Goal: Task Accomplishment & Management: Manage account settings

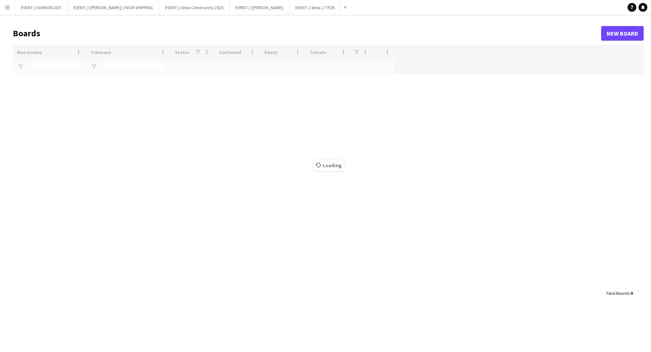
type input "****"
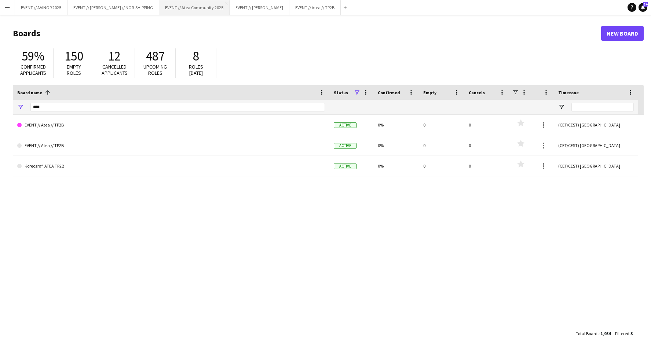
click at [200, 13] on button "EVENT // Atea Community 2025 Close" at bounding box center [194, 7] width 70 height 14
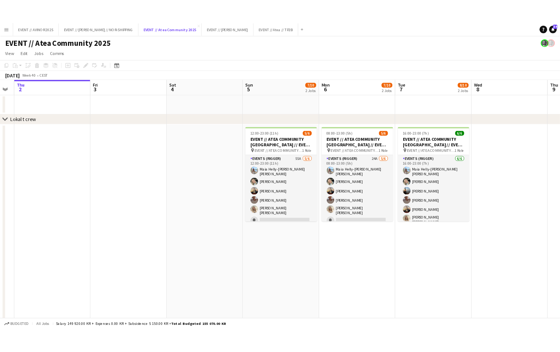
scroll to position [0, 246]
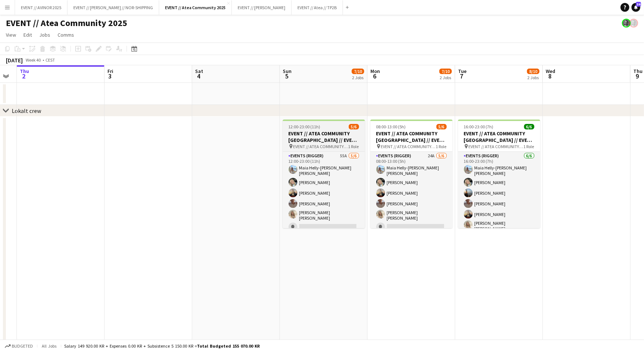
click at [320, 146] on span "EVENT // ATEA COMMUNITY [GEOGRAPHIC_DATA] // EVENT CREW" at bounding box center [321, 147] width 55 height 6
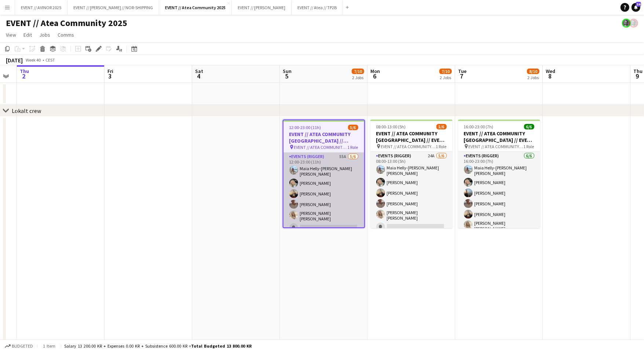
click at [315, 206] on app-card-role "Events (Rigger) 55A [DATE] 12:00-23:00 (11h) [PERSON_NAME] [PERSON_NAME] [PERSO…" at bounding box center [324, 194] width 81 height 83
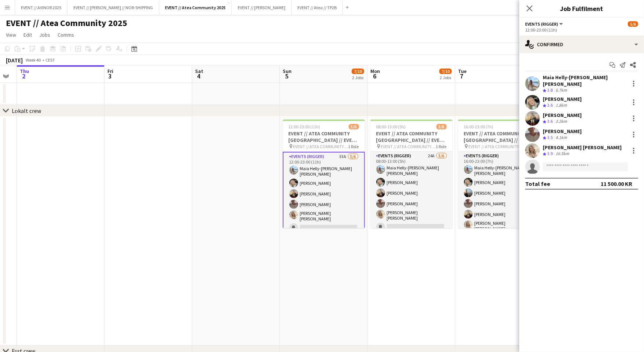
drag, startPoint x: 327, startPoint y: 286, endPoint x: 335, endPoint y: 305, distance: 20.6
click at [327, 286] on app-date-cell "12:00-23:00 (11h) 5/6 EVENT // ATEA COMMUNITY [GEOGRAPHIC_DATA] // EVENT CREW p…" at bounding box center [324, 231] width 88 height 229
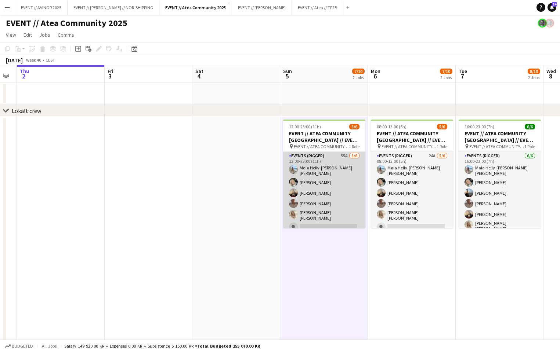
click at [301, 185] on app-card-role "Events (Rigger) 55A [DATE] 12:00-23:00 (11h) [PERSON_NAME] [PERSON_NAME] [PERSO…" at bounding box center [324, 193] width 82 height 83
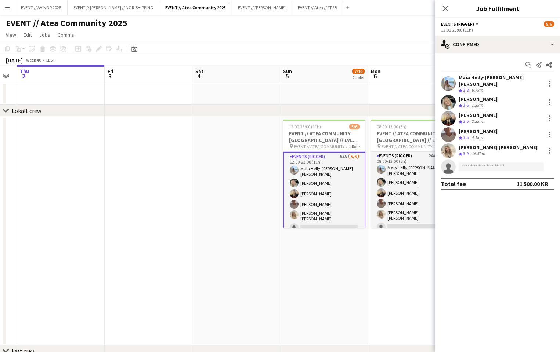
click at [469, 75] on div "Maia Helly-[PERSON_NAME] [PERSON_NAME]" at bounding box center [500, 80] width 84 height 13
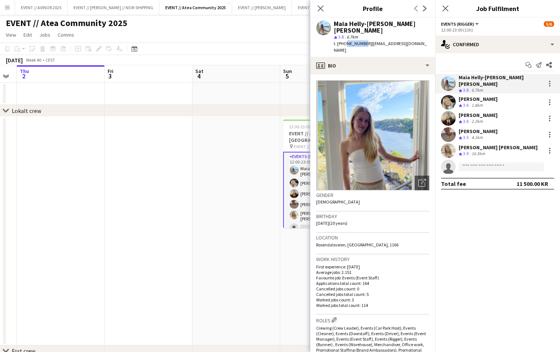
drag, startPoint x: 361, startPoint y: 36, endPoint x: 344, endPoint y: 39, distance: 17.0
click at [344, 41] on span "t. [PHONE_NUMBER]" at bounding box center [353, 44] width 38 height 6
copy span "98076900"
click at [270, 123] on app-date-cell at bounding box center [236, 231] width 88 height 229
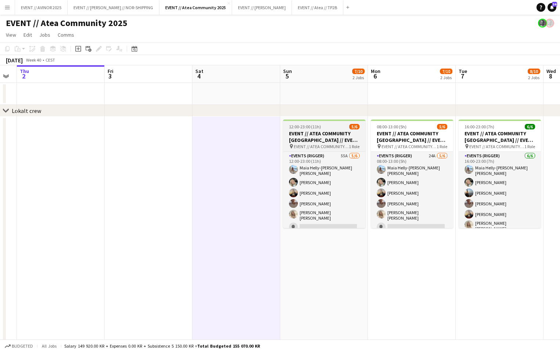
click at [326, 137] on h3 "EVENT // ATEA COMMUNITY [GEOGRAPHIC_DATA] // EVENT CREW" at bounding box center [324, 136] width 82 height 13
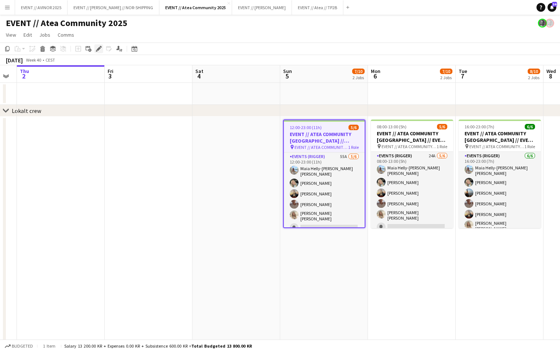
click at [97, 51] on icon "Edit" at bounding box center [99, 49] width 6 height 6
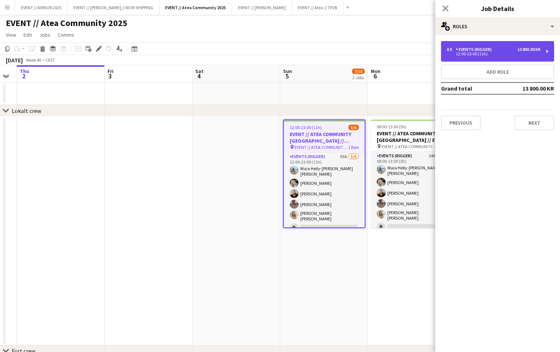
click at [466, 57] on div "6 x Events (Rigger) 13 800.00 KR 12:00-23:00 (11h)" at bounding box center [497, 51] width 113 height 21
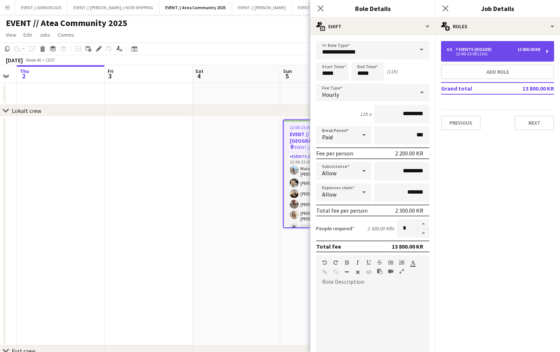
click at [465, 58] on div "6 x Events (Rigger) 13 800.00 KR 12:00-23:00 (11h)" at bounding box center [497, 51] width 113 height 21
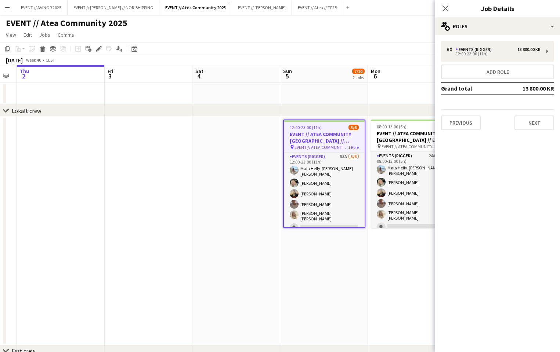
click at [346, 96] on app-date-cell at bounding box center [324, 94] width 88 height 22
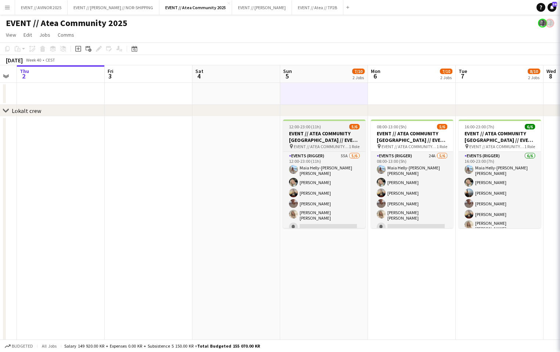
click at [314, 136] on h3 "EVENT // ATEA COMMUNITY [GEOGRAPHIC_DATA] // EVENT CREW" at bounding box center [324, 136] width 82 height 13
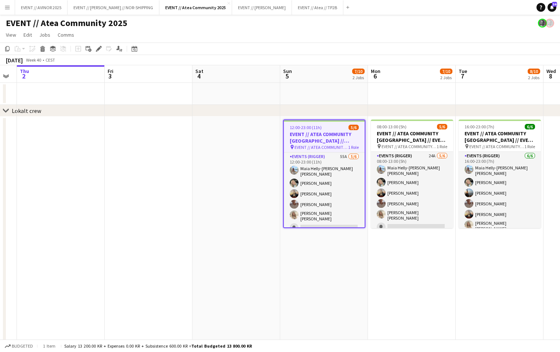
click at [98, 52] on div "Edit" at bounding box center [98, 48] width 9 height 9
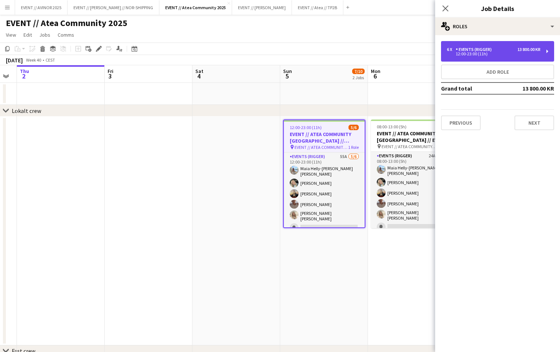
click at [539, 47] on div "13 800.00 KR" at bounding box center [528, 49] width 23 height 5
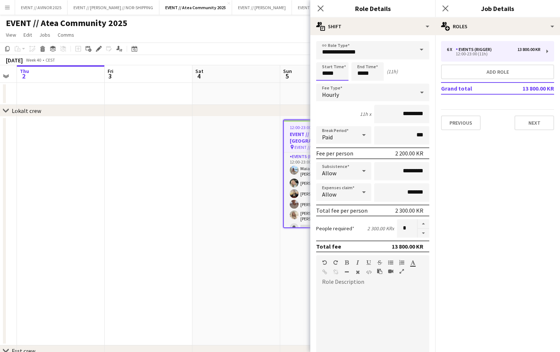
click at [335, 76] on input "*****" at bounding box center [332, 71] width 32 height 18
click at [337, 84] on div at bounding box center [339, 84] width 15 height 7
type input "*****"
click at [327, 83] on div at bounding box center [324, 84] width 15 height 7
click at [319, 7] on icon at bounding box center [320, 8] width 7 height 7
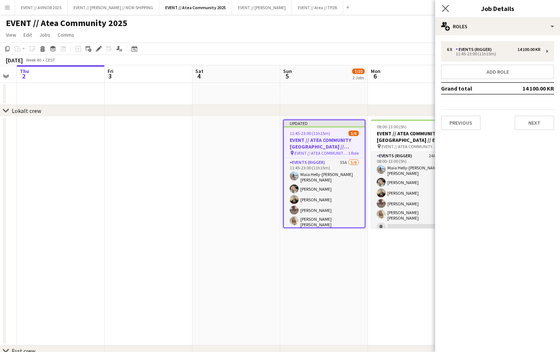
click at [446, 12] on icon "Close pop-in" at bounding box center [445, 8] width 7 height 7
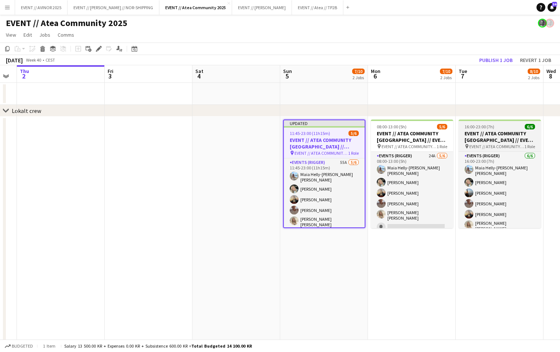
scroll to position [0, 281]
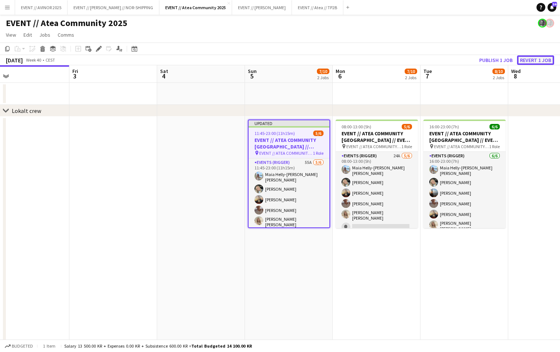
click at [527, 59] on button "Revert 1 job" at bounding box center [535, 60] width 37 height 10
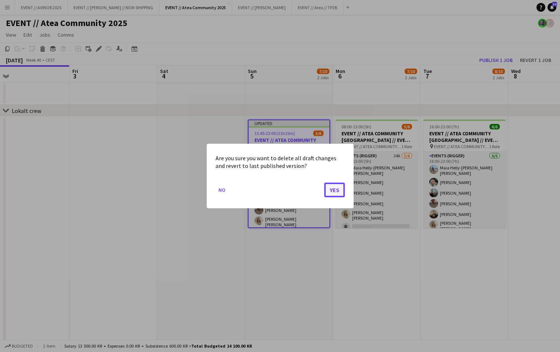
click at [336, 191] on button "Yes" at bounding box center [334, 190] width 21 height 15
